Goal: Task Accomplishment & Management: Manage account settings

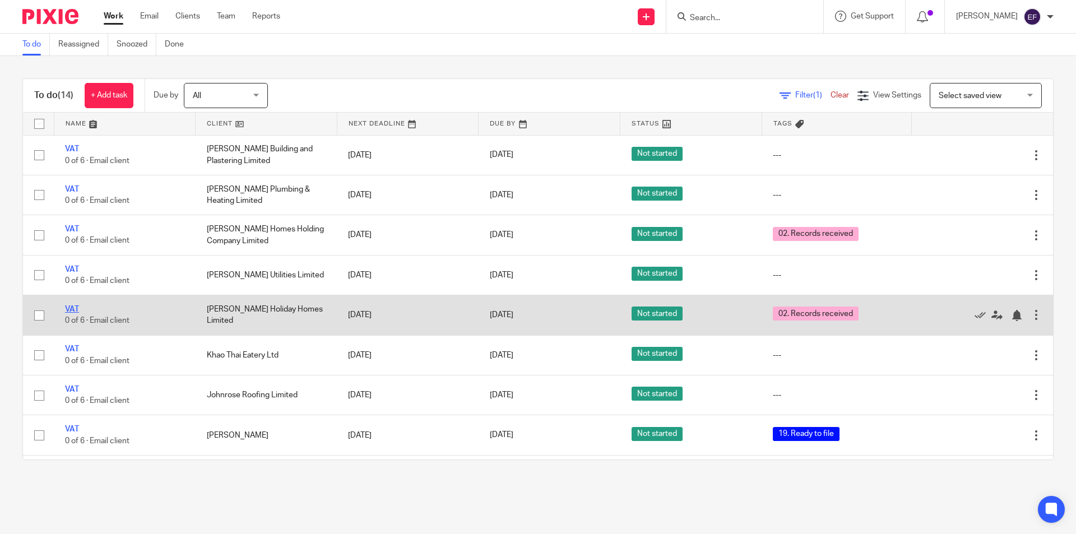
click at [72, 306] on link "VAT" at bounding box center [72, 309] width 14 height 8
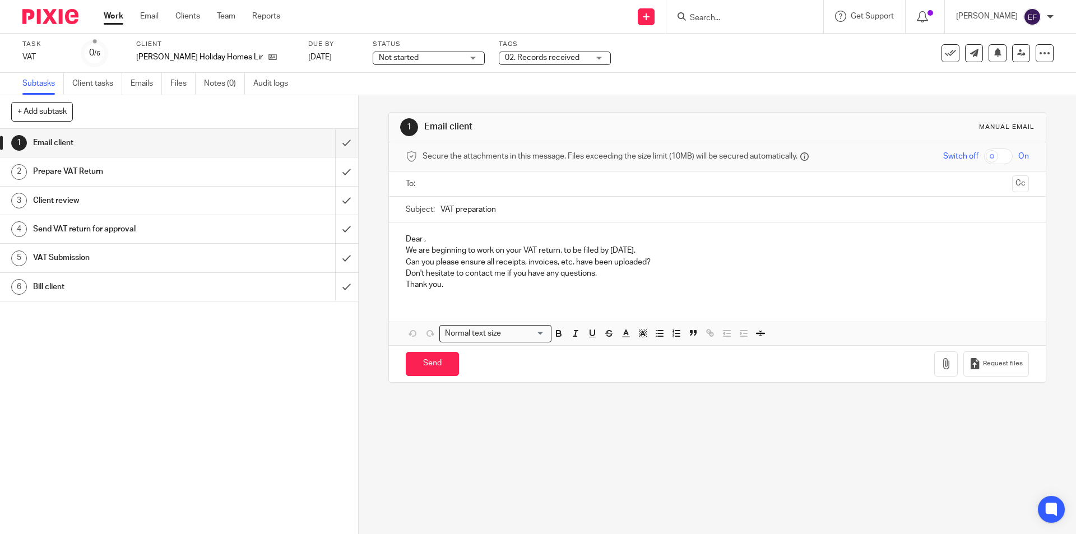
click at [564, 61] on div "02. Records received" at bounding box center [555, 58] width 112 height 13
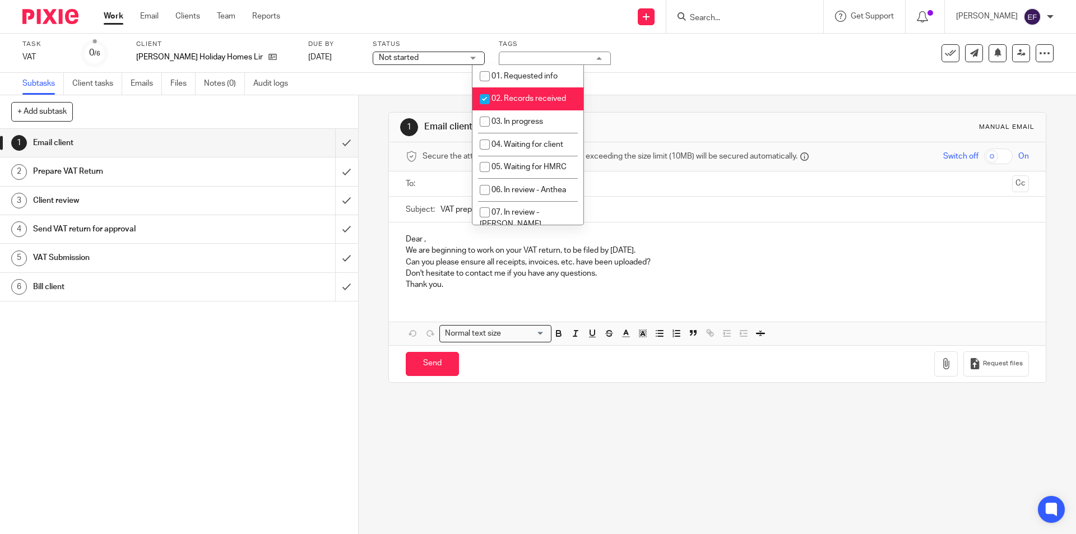
drag, startPoint x: 537, startPoint y: 101, endPoint x: 541, endPoint y: 141, distance: 39.9
click at [538, 101] on span "02. Records received" at bounding box center [528, 99] width 75 height 8
checkbox input "false"
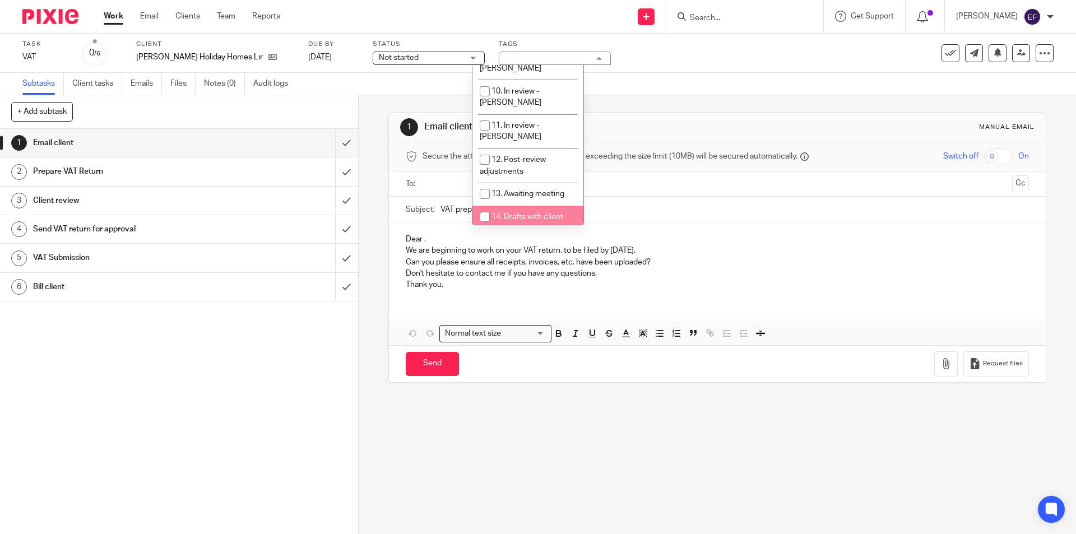
scroll to position [168, 0]
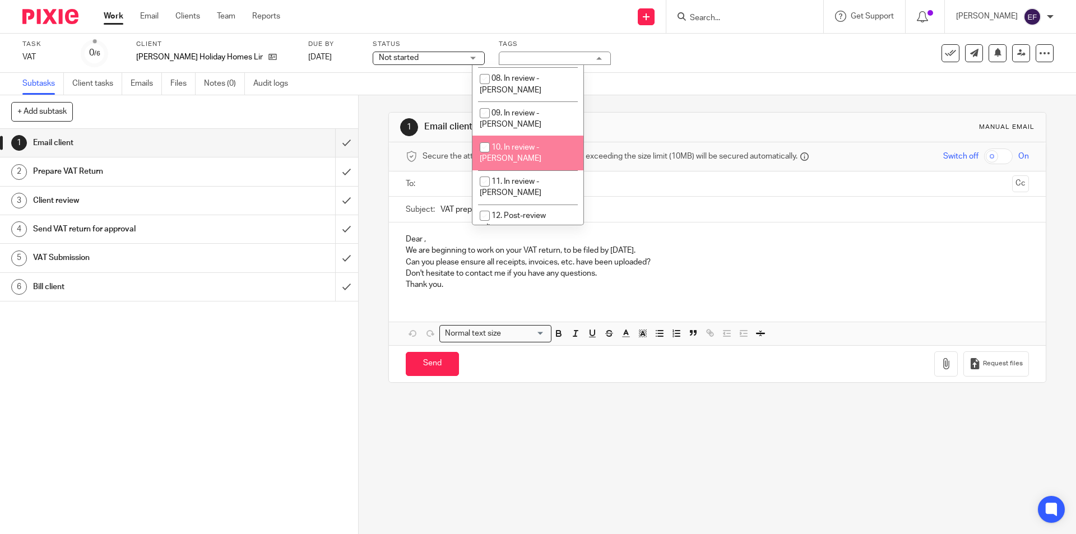
click at [529, 143] on span "10. In review - [PERSON_NAME]" at bounding box center [511, 153] width 62 height 20
checkbox input "true"
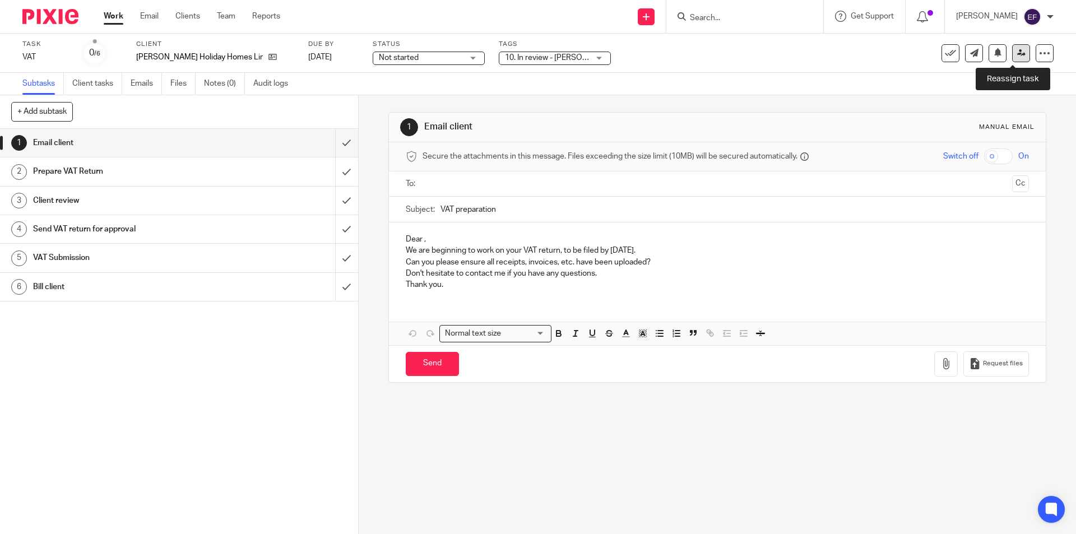
click at [1012, 48] on link at bounding box center [1021, 53] width 18 height 18
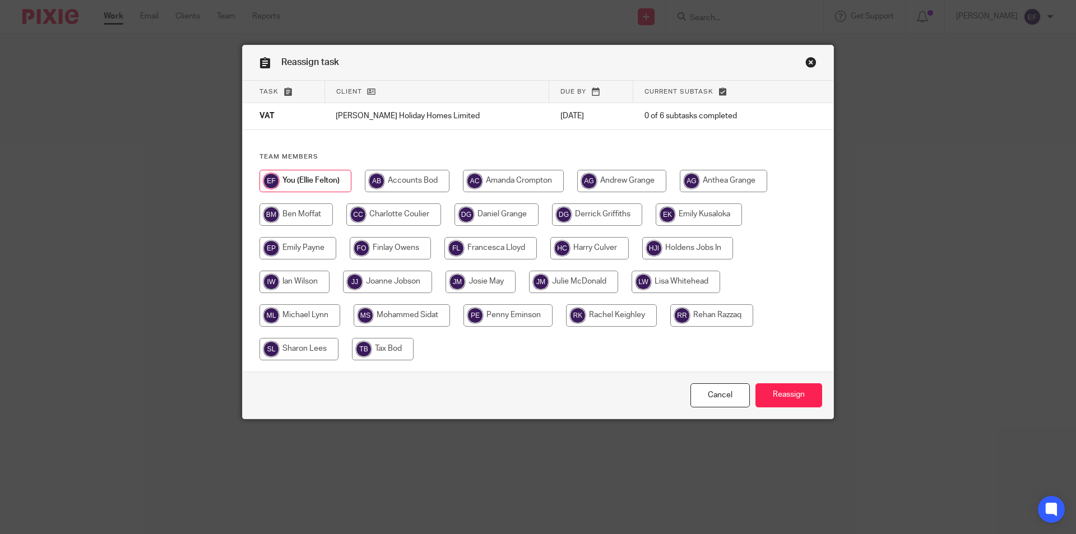
click at [370, 287] on input "radio" at bounding box center [387, 282] width 89 height 22
radio input "true"
click at [767, 391] on input "Reassign" at bounding box center [788, 395] width 67 height 24
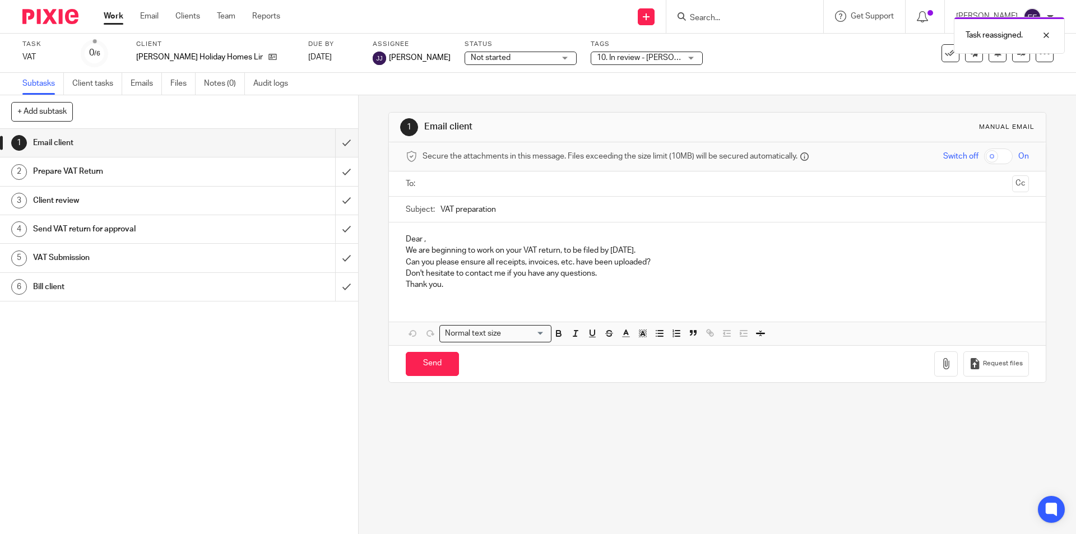
click at [111, 18] on link "Work" at bounding box center [114, 16] width 20 height 11
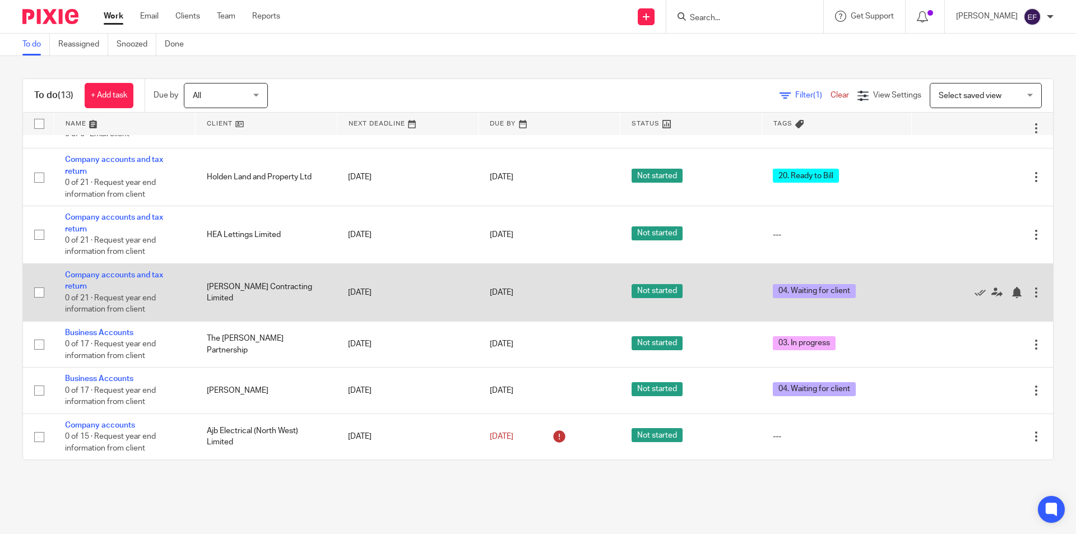
scroll to position [155, 0]
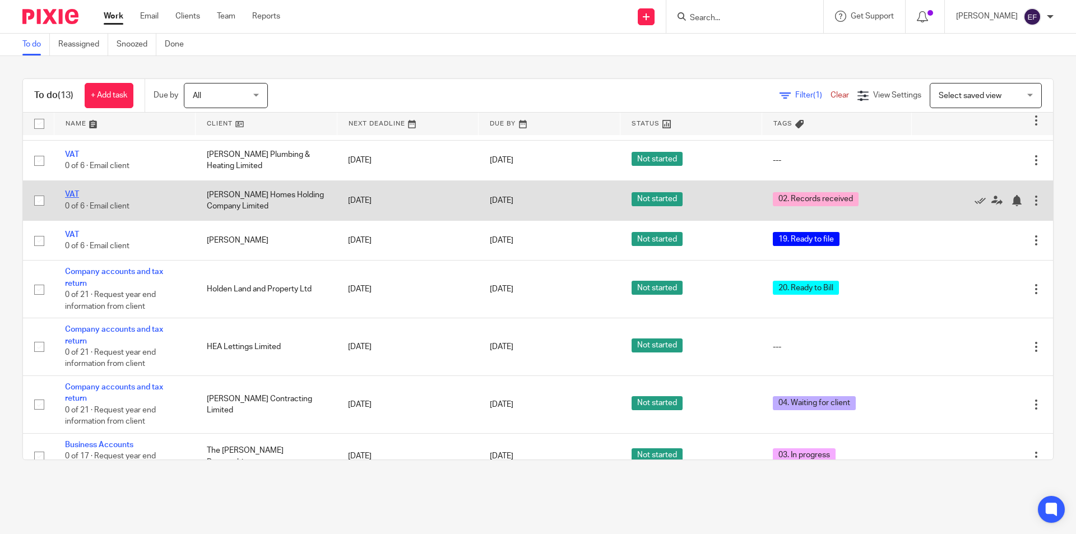
click at [78, 194] on link "VAT" at bounding box center [72, 195] width 14 height 8
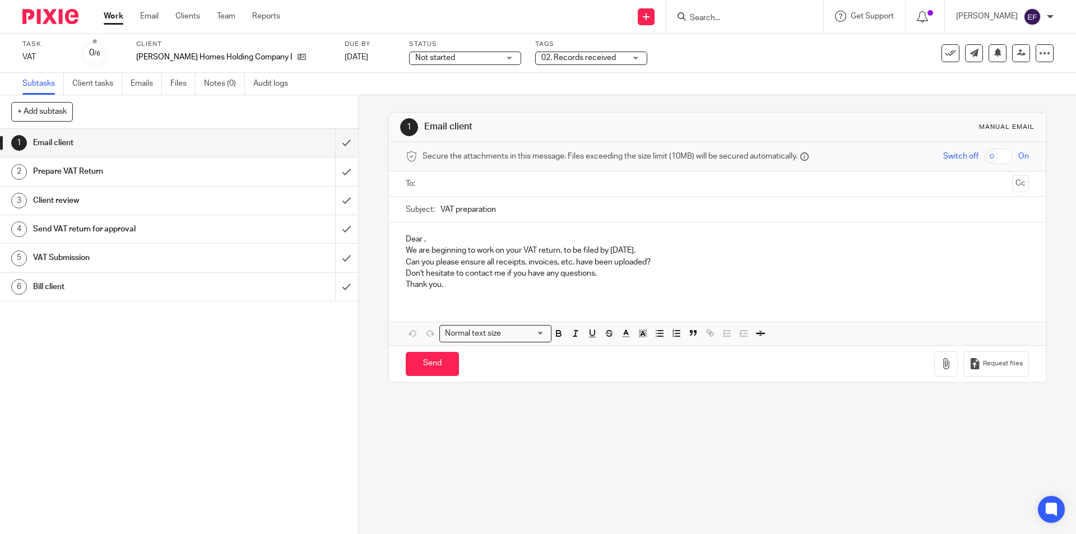
click at [568, 63] on div "02. Records received" at bounding box center [591, 58] width 112 height 13
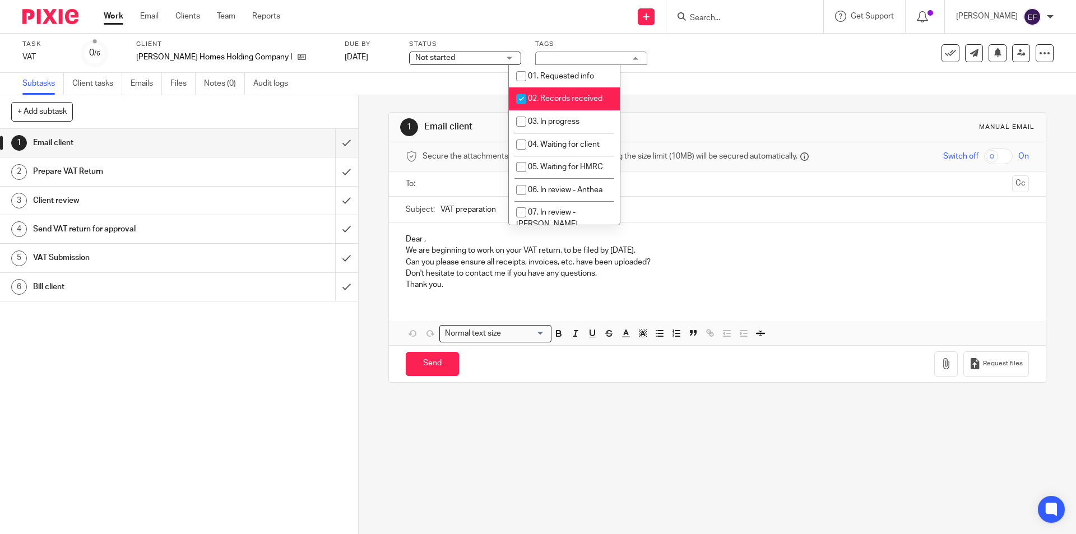
click at [559, 95] on span "02. Records received" at bounding box center [565, 99] width 75 height 8
checkbox input "false"
click at [567, 78] on span "01. Requested info" at bounding box center [561, 76] width 66 height 8
checkbox input "true"
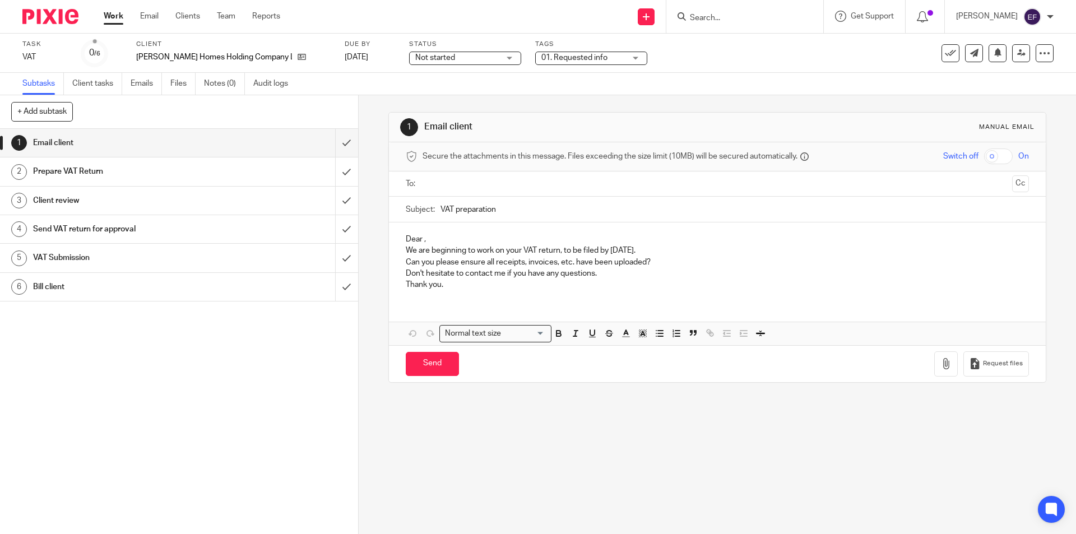
click at [117, 22] on link "Work" at bounding box center [114, 16] width 20 height 11
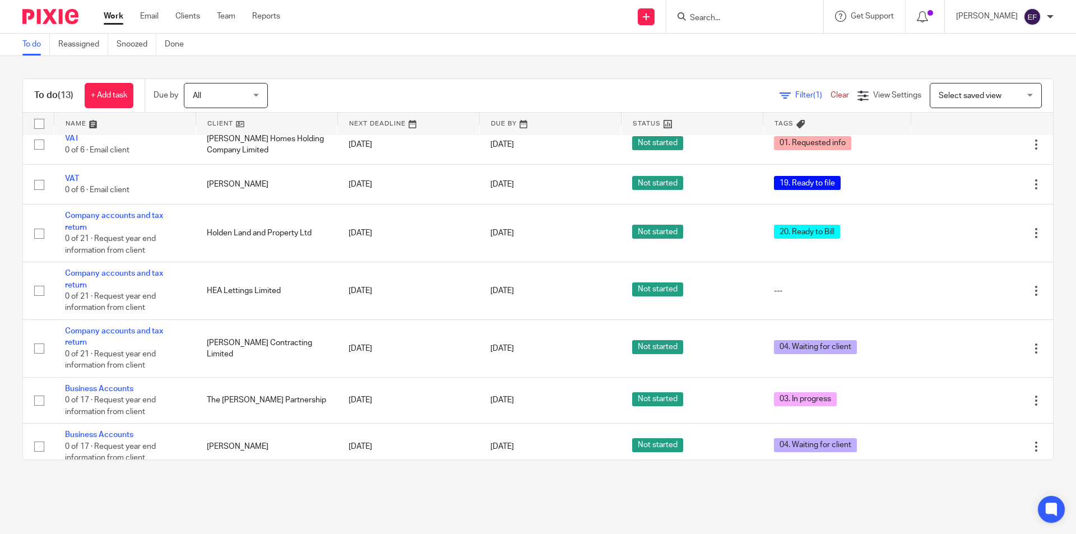
scroll to position [155, 0]
